Goal: Information Seeking & Learning: Learn about a topic

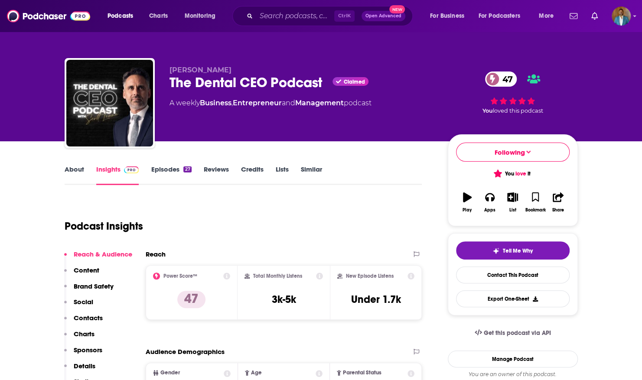
click at [226, 82] on div "The Dental CEO Podcast Claimed 47" at bounding box center [302, 82] width 265 height 17
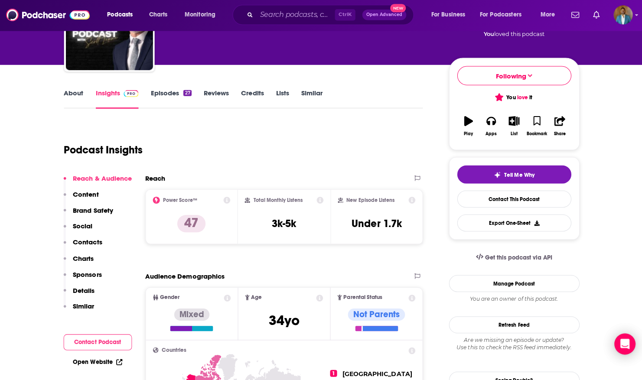
scroll to position [69, 0]
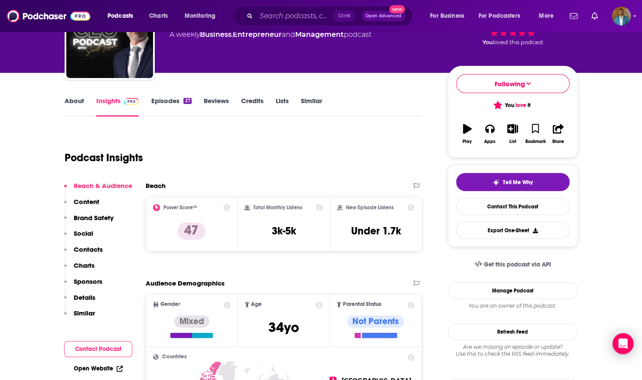
click at [82, 268] on p "Charts" at bounding box center [84, 265] width 21 height 8
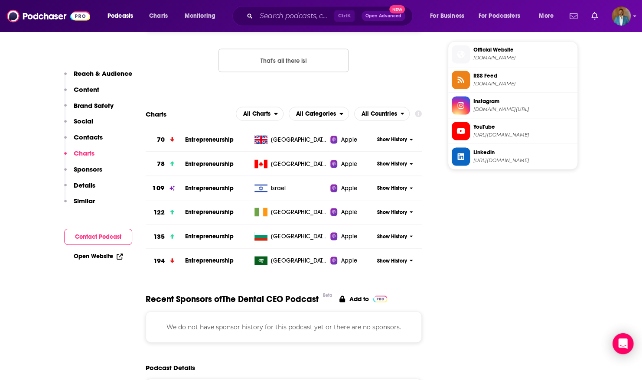
scroll to position [844, 0]
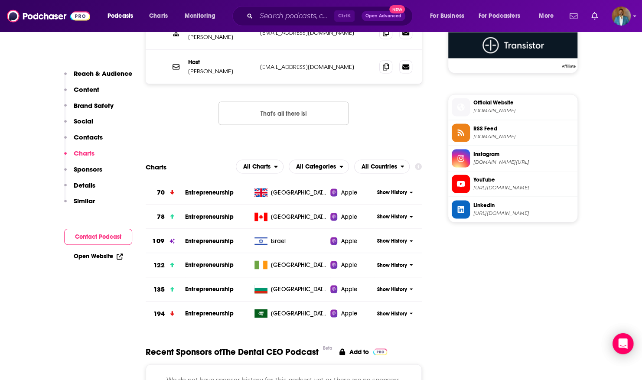
click at [154, 269] on h3 "122" at bounding box center [159, 265] width 11 height 10
